Goal: Information Seeking & Learning: Learn about a topic

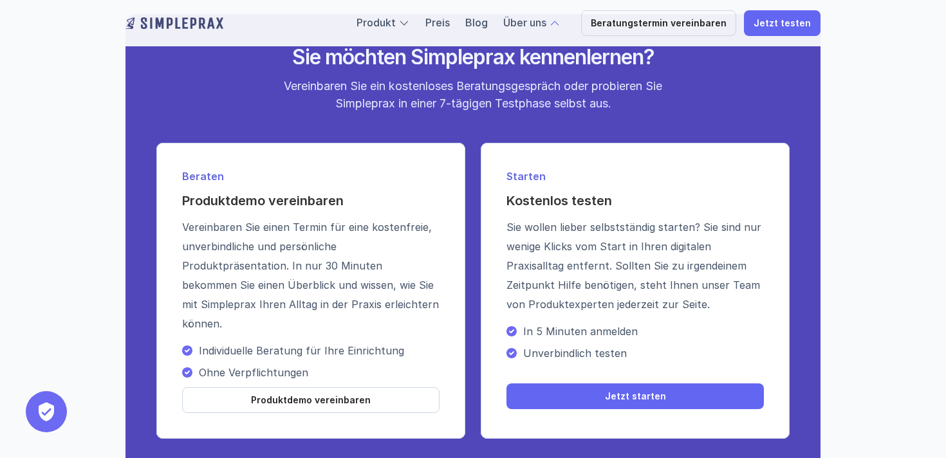
scroll to position [4726, 0]
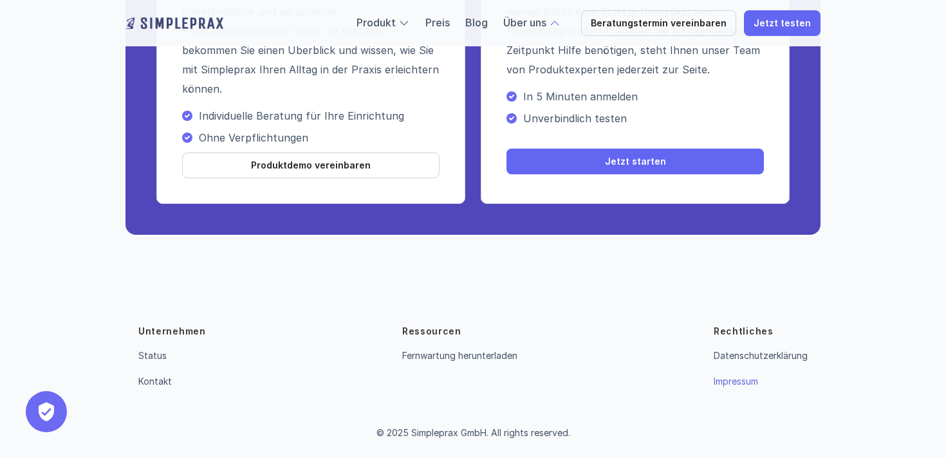
click at [721, 382] on link "Impressum" at bounding box center [736, 381] width 44 height 11
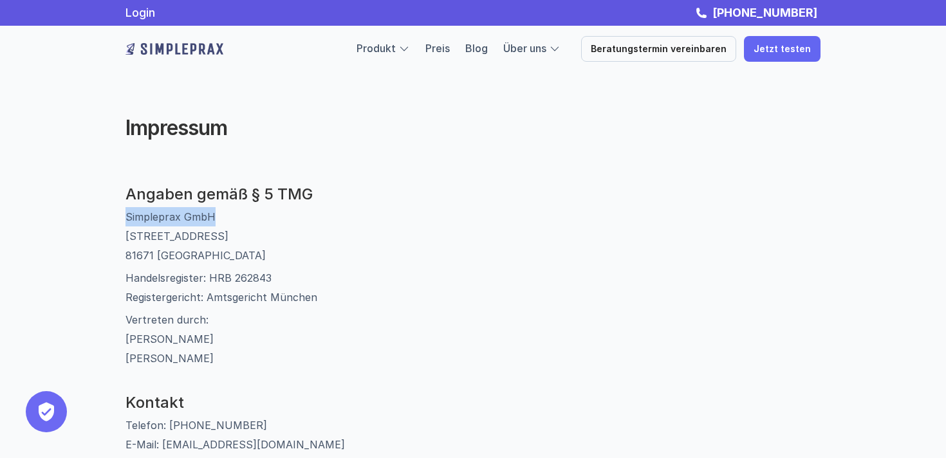
drag, startPoint x: 223, startPoint y: 215, endPoint x: 73, endPoint y: 216, distance: 150.0
copy p "Simpleprax GmbH"
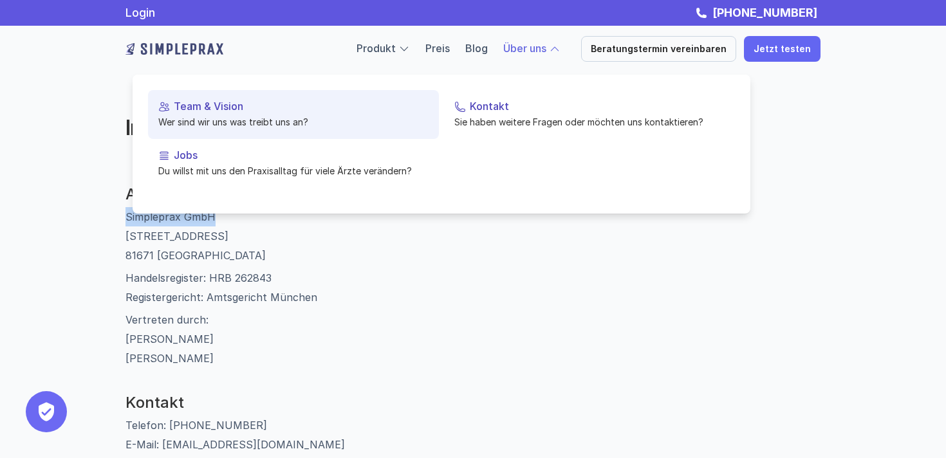
click at [288, 110] on p "Team & Vision" at bounding box center [301, 106] width 255 height 12
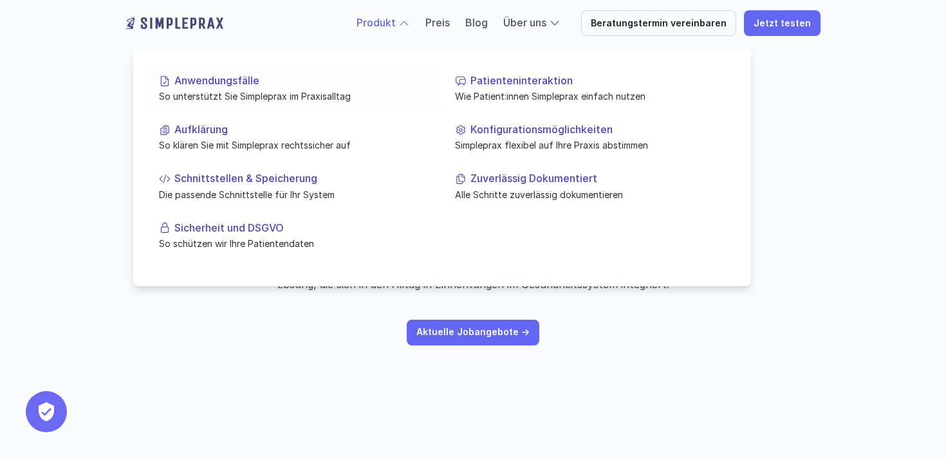
click at [268, 81] on p "Anwendungsfälle" at bounding box center [301, 81] width 255 height 12
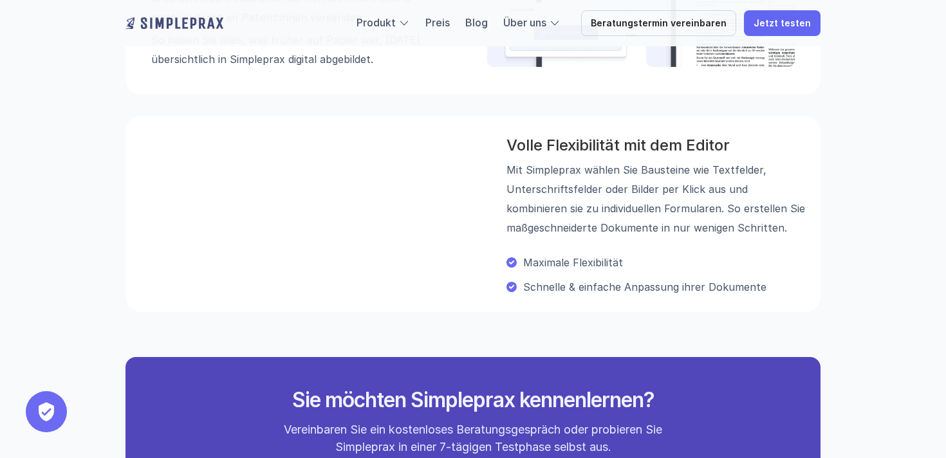
scroll to position [1707, 0]
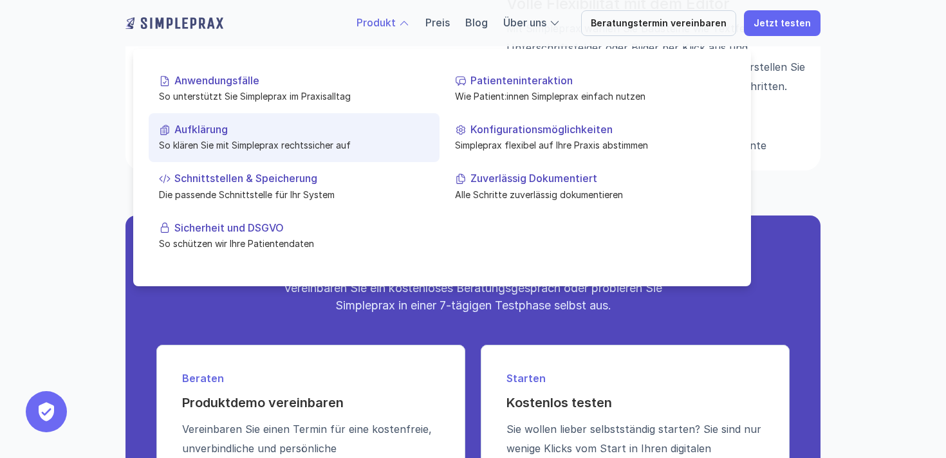
click at [328, 150] on p "So klären Sie mit Simpleprax rechtssicher auf" at bounding box center [294, 145] width 270 height 14
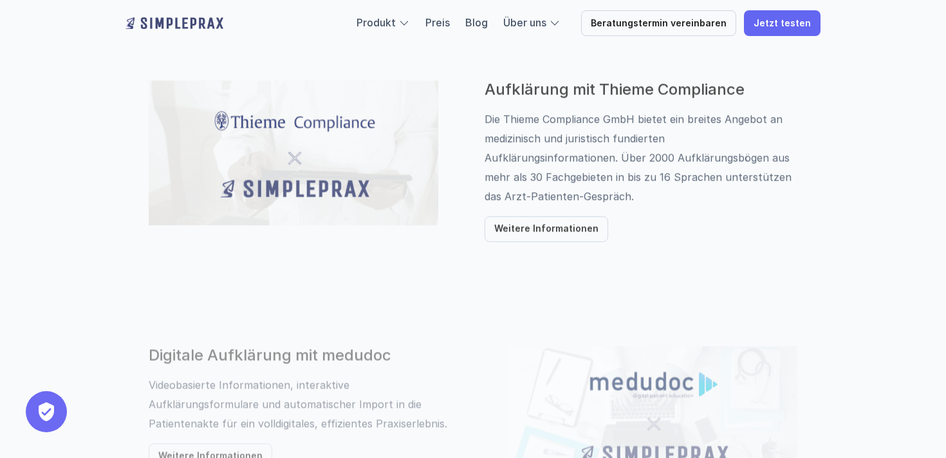
scroll to position [672, 0]
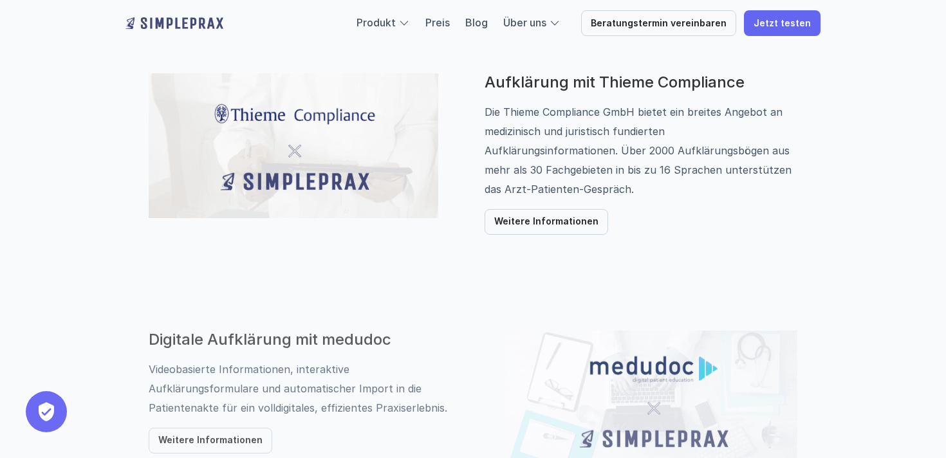
click at [549, 136] on p "Die Thieme Compliance GmbH bietet ein breites Angebot an medizinisch und jurist…" at bounding box center [641, 121] width 313 height 39
click at [556, 137] on p "Die Thieme Compliance GmbH bietet ein breites Angebot an medizinisch und jurist…" at bounding box center [641, 121] width 313 height 39
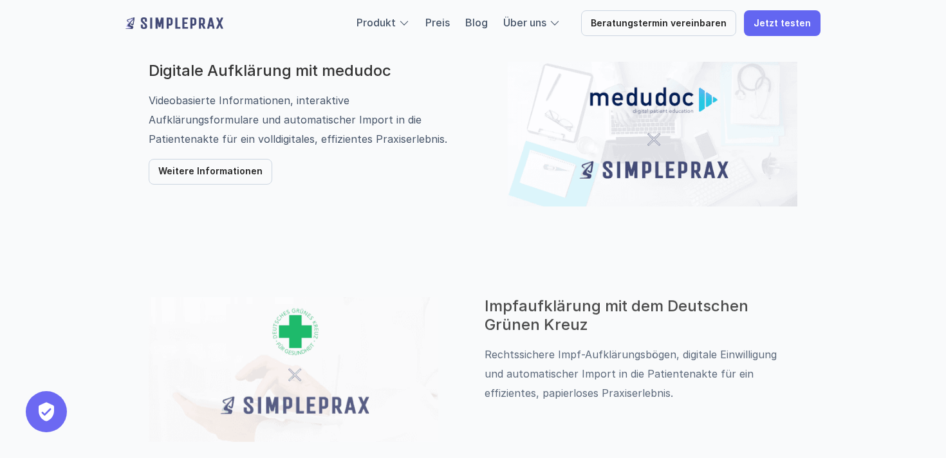
scroll to position [929, 0]
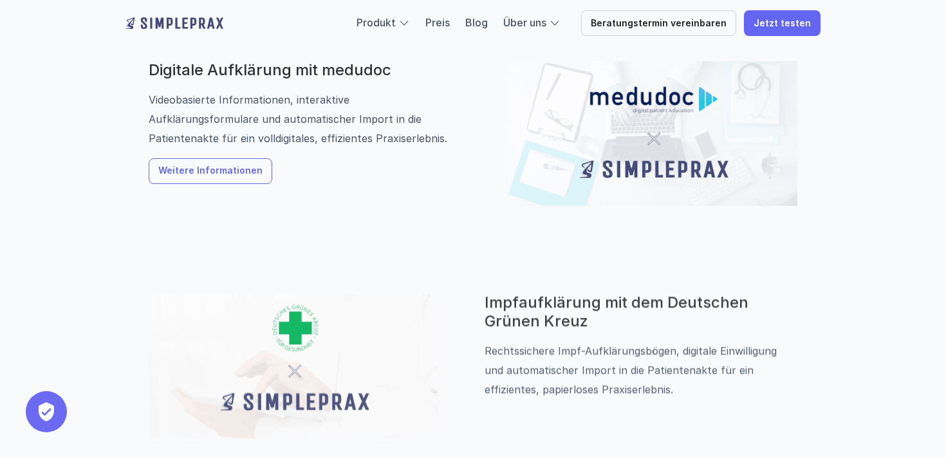
click at [236, 178] on link "Weitere Informationen" at bounding box center [211, 171] width 124 height 26
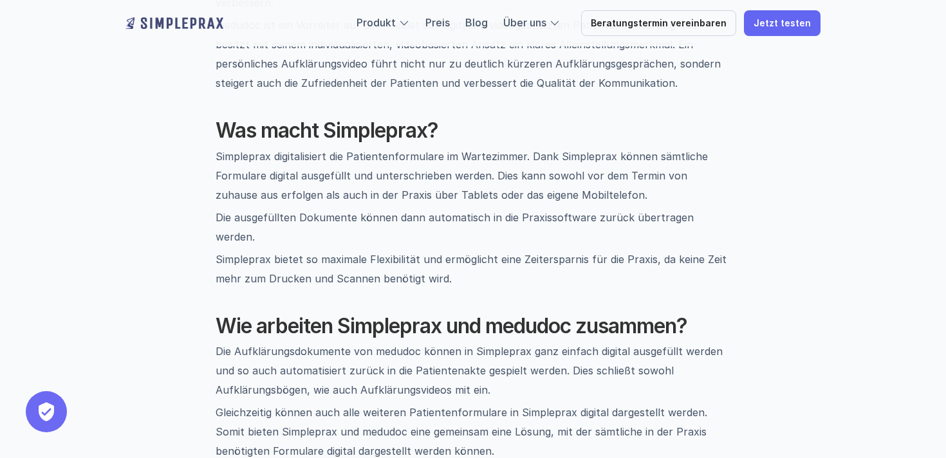
scroll to position [738, 0]
